Goal: Task Accomplishment & Management: Use online tool/utility

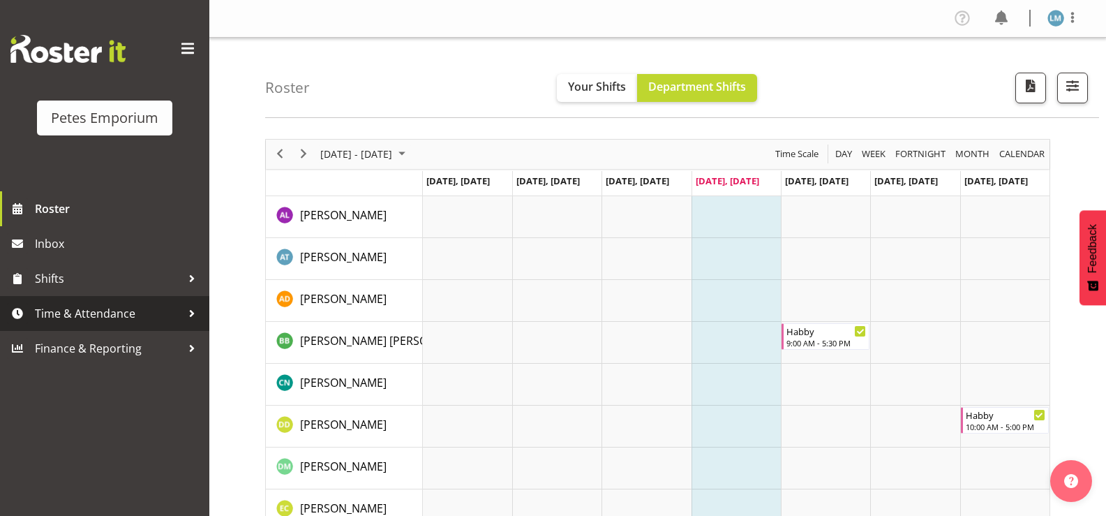
click at [99, 315] on span "Time & Attendance" at bounding box center [108, 313] width 147 height 21
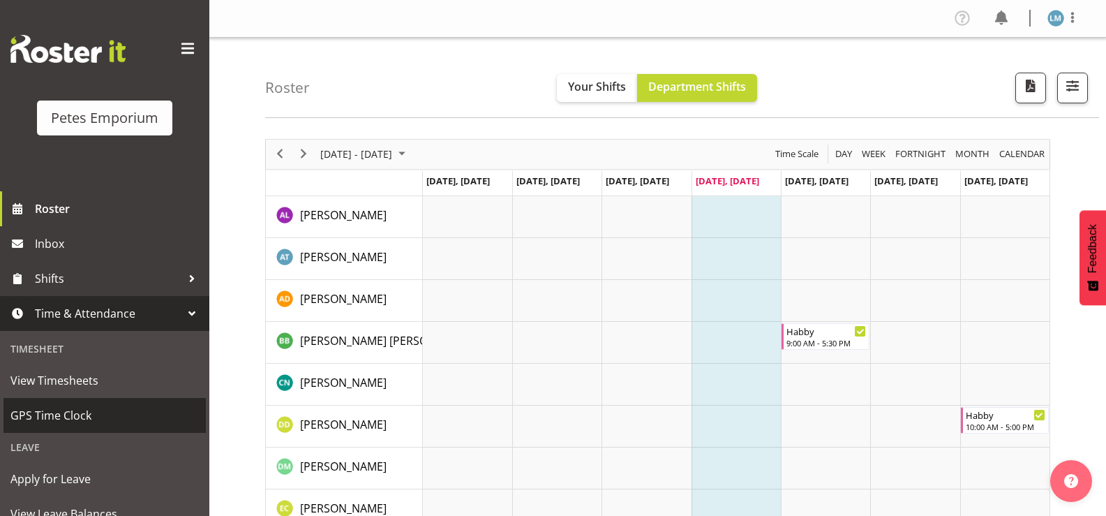
click at [121, 410] on span "GPS Time Clock" at bounding box center [104, 415] width 188 height 21
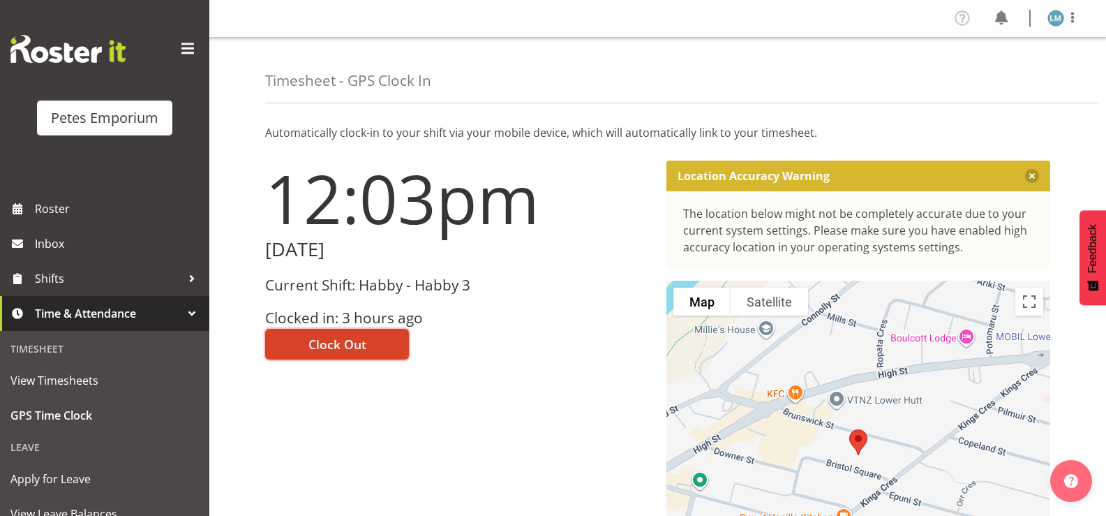
click at [316, 352] on span "Clock Out" at bounding box center [337, 344] width 58 height 18
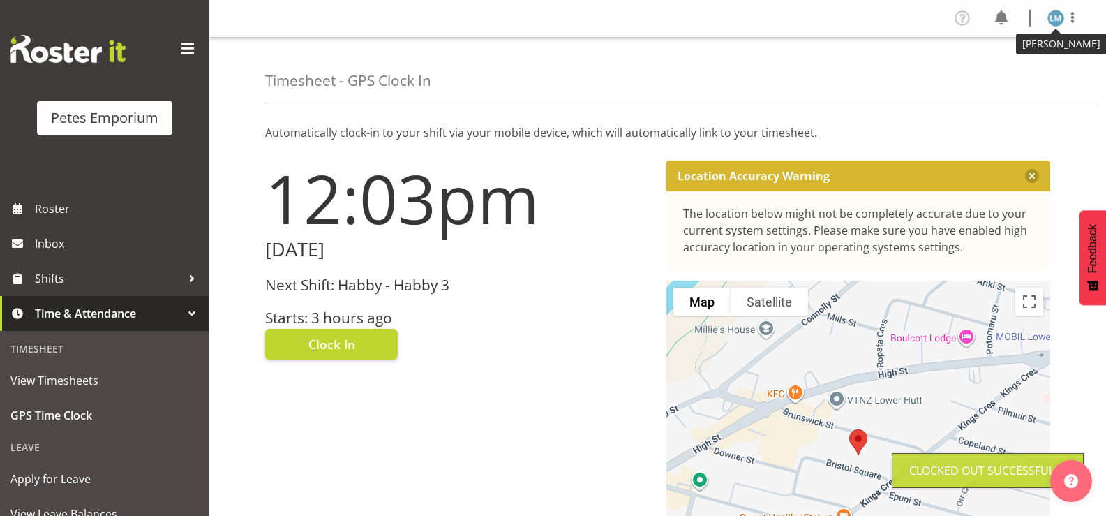
click at [1056, 24] on img at bounding box center [1056, 18] width 17 height 17
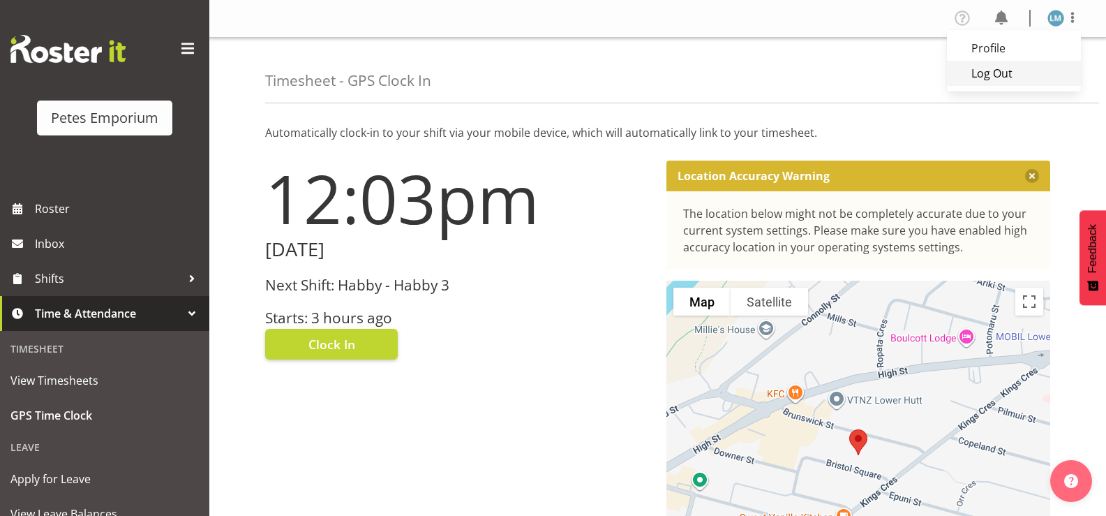
click at [1018, 72] on link "Log Out" at bounding box center [1014, 73] width 134 height 25
